Goal: Transaction & Acquisition: Download file/media

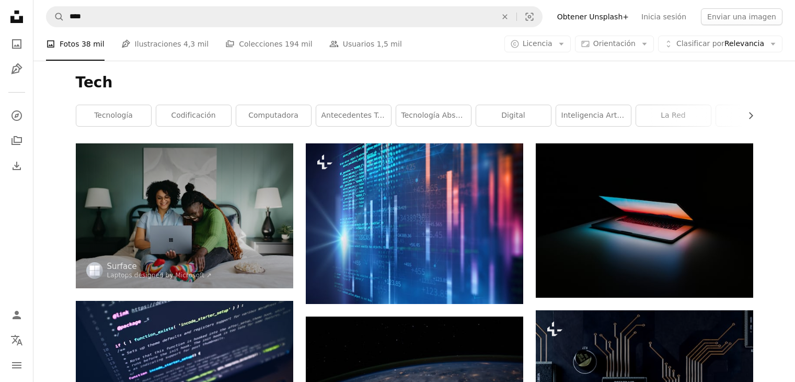
scroll to position [2719, 0]
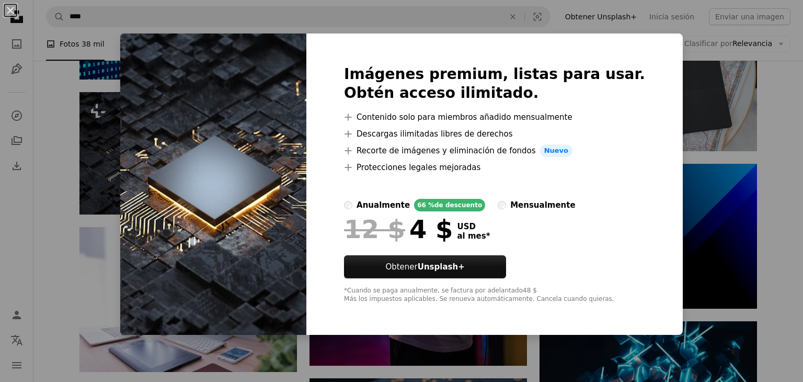
click at [680, 213] on div "An X shape Imágenes premium, listas para usar. Obtén acceso ilimitado. A plus s…" at bounding box center [401, 191] width 803 height 382
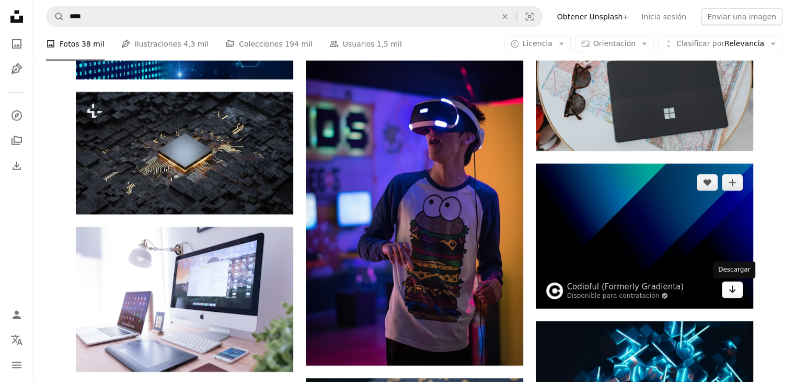
click at [724, 294] on link "Arrow pointing down" at bounding box center [732, 289] width 21 height 17
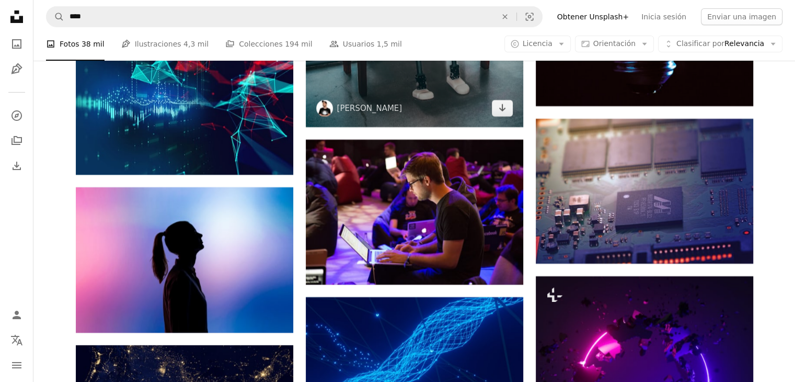
scroll to position [3764, 0]
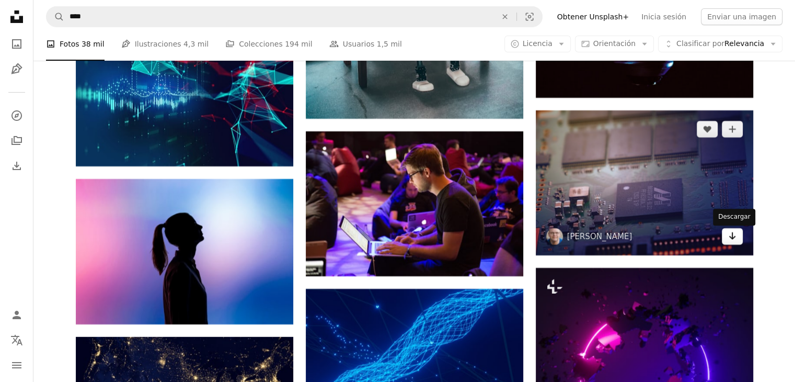
click at [729, 244] on link "Arrow pointing down" at bounding box center [732, 236] width 21 height 17
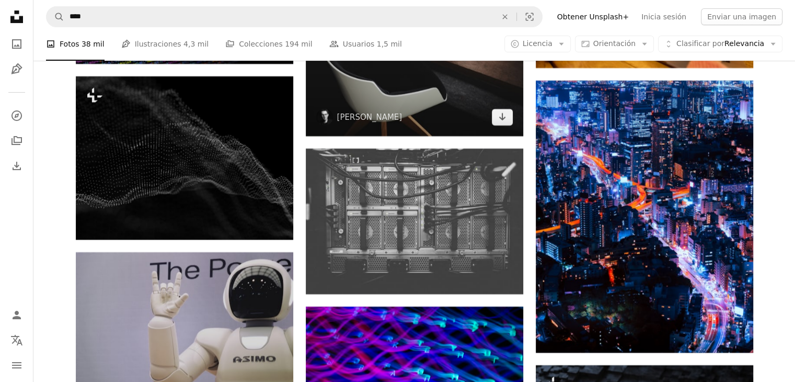
scroll to position [4392, 0]
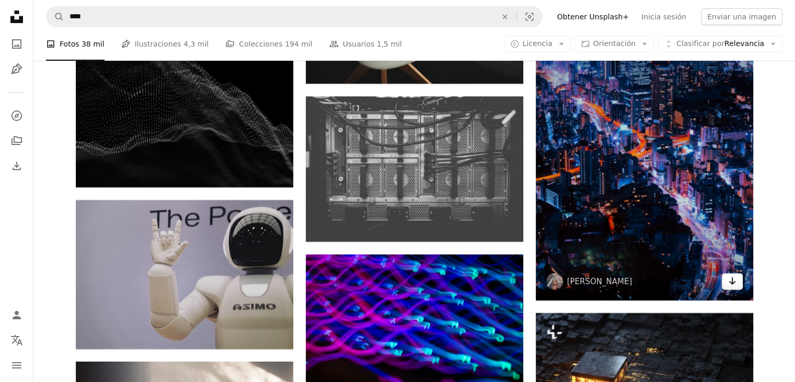
click at [730, 283] on icon "Descargar" at bounding box center [732, 280] width 7 height 7
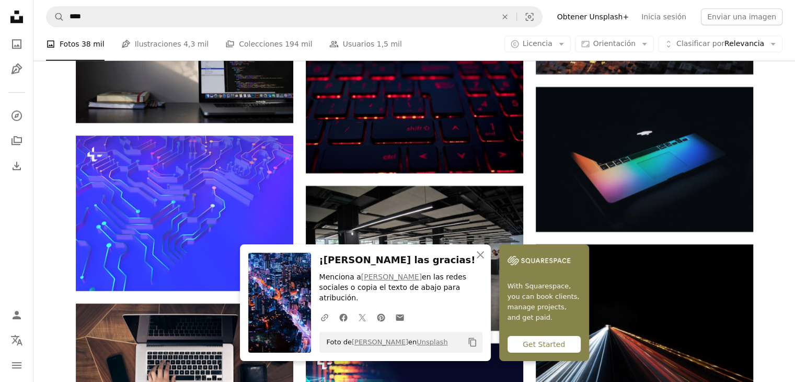
scroll to position [4758, 0]
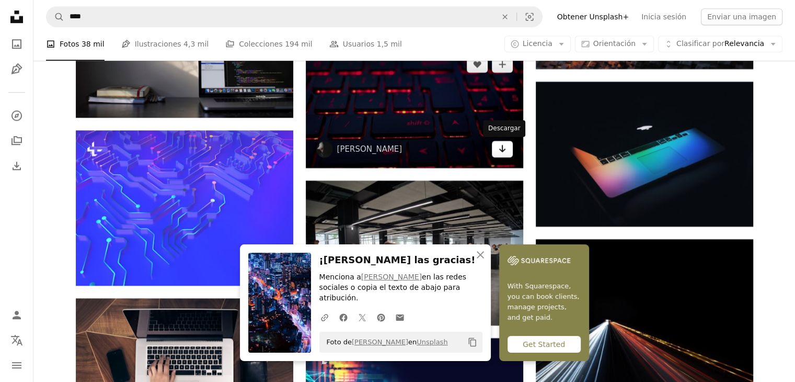
click at [500, 155] on icon "Arrow pointing down" at bounding box center [502, 148] width 8 height 13
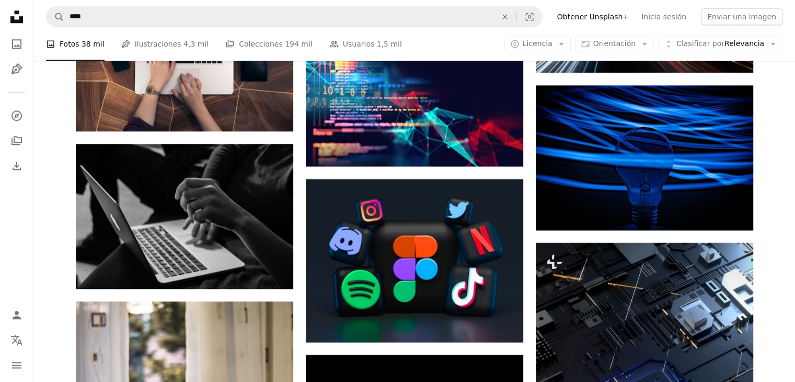
scroll to position [5176, 0]
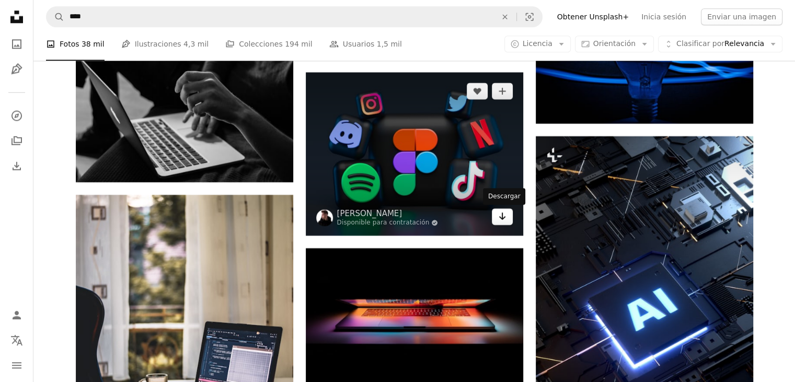
click at [500, 220] on icon "Arrow pointing down" at bounding box center [502, 216] width 8 height 13
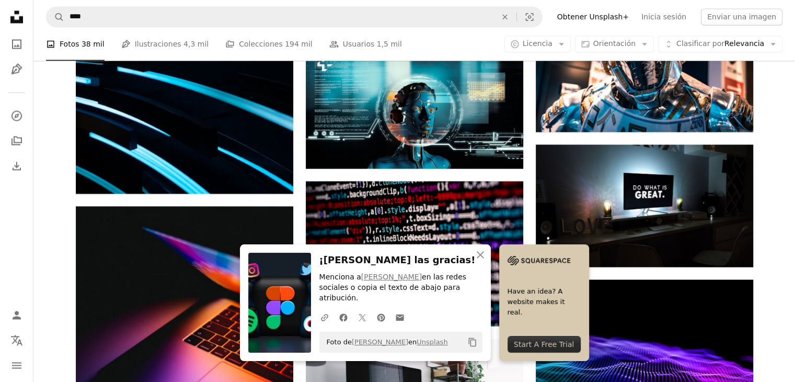
scroll to position [5856, 0]
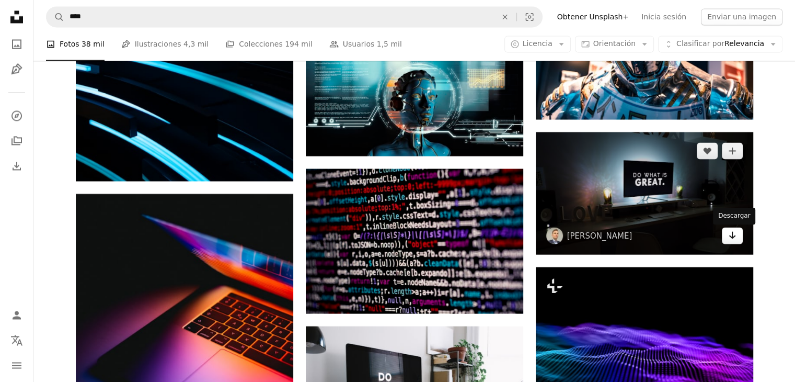
click at [728, 241] on icon "Arrow pointing down" at bounding box center [732, 234] width 8 height 13
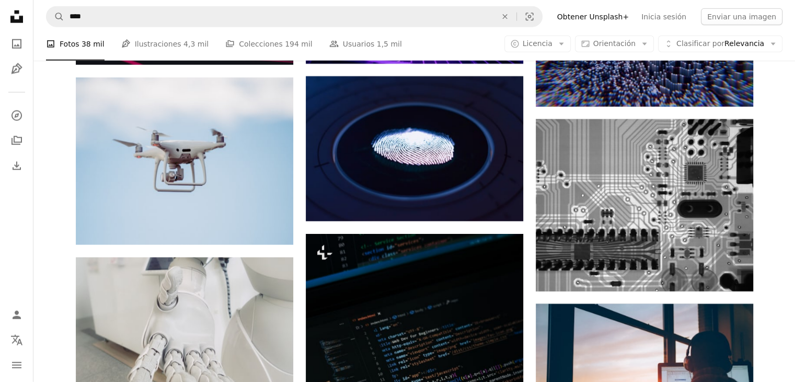
scroll to position [6588, 0]
